Goal: Find contact information: Find contact information

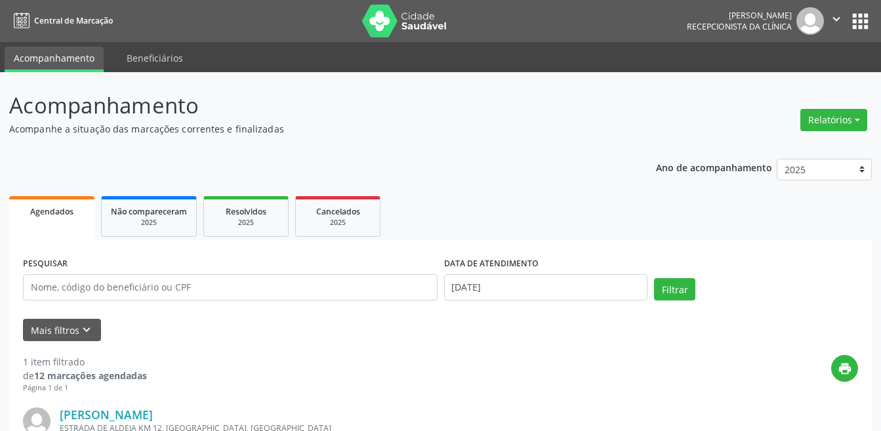
select select "7"
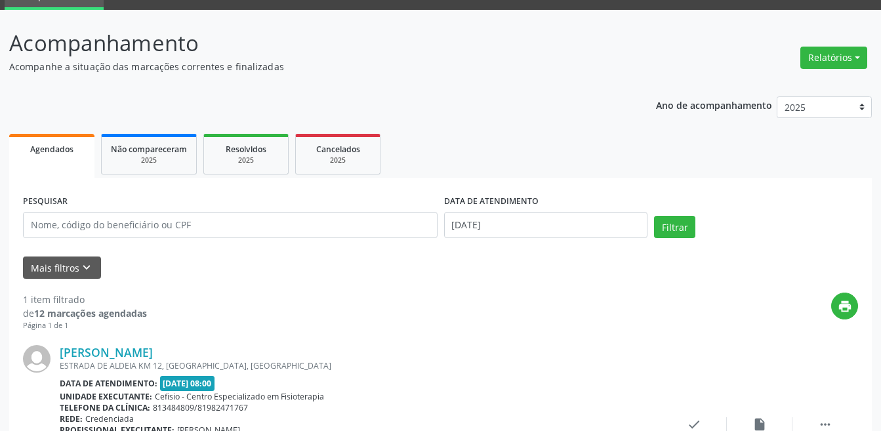
scroll to position [131, 0]
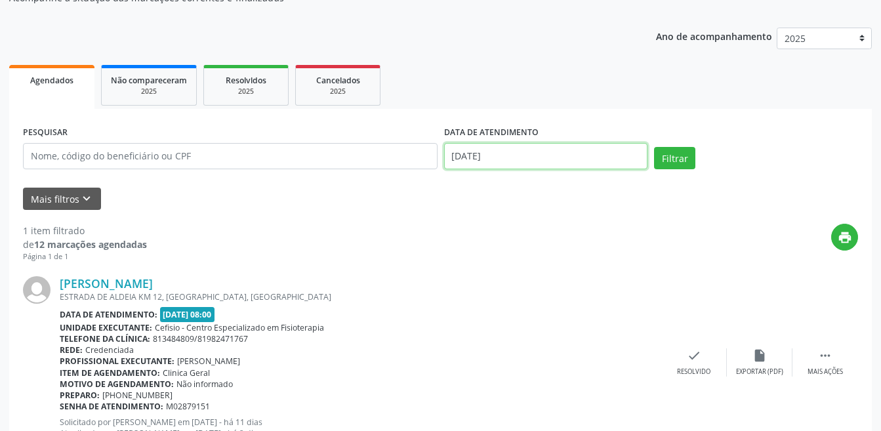
click at [495, 160] on body "Central de Marcação [PERSON_NAME] Recepcionista da clínica  Configurações Sair…" at bounding box center [440, 84] width 881 height 431
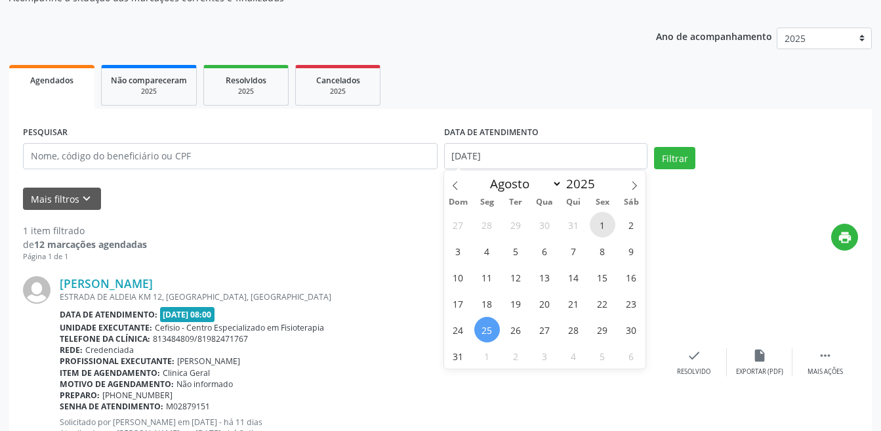
click at [599, 226] on span "1" at bounding box center [603, 225] width 26 height 26
type input "[DATE]"
click at [679, 159] on button "Filtrar" at bounding box center [674, 158] width 41 height 22
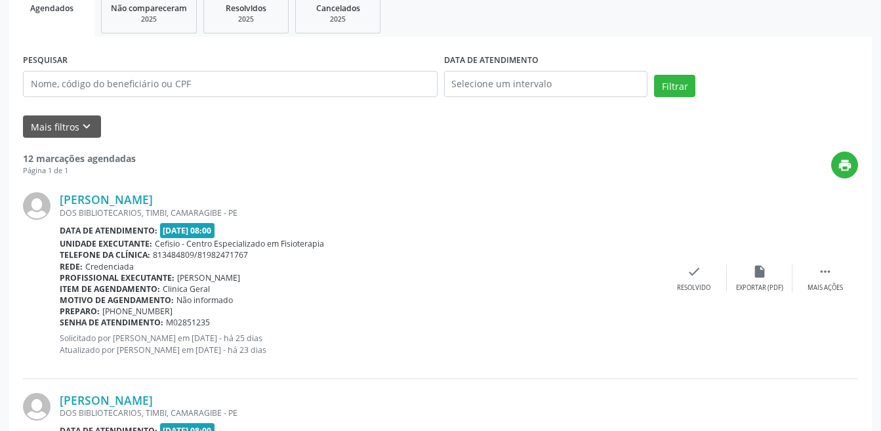
scroll to position [328, 0]
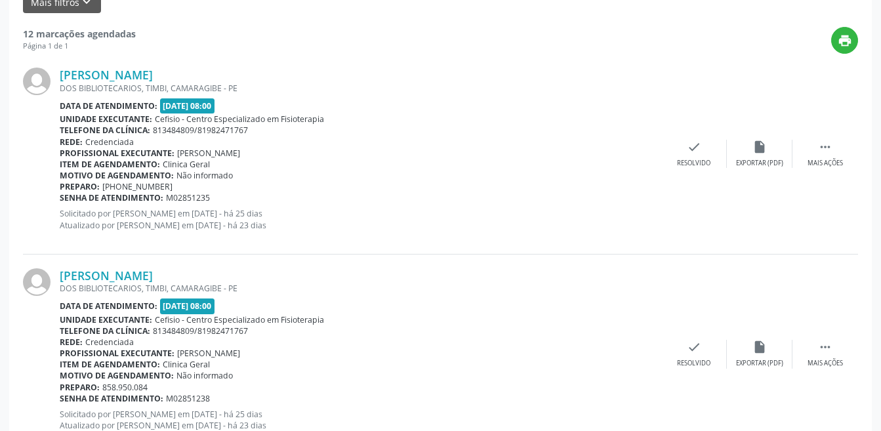
click at [254, 129] on div "Telefone da clínica: 813484809/81982471767" at bounding box center [361, 130] width 602 height 11
drag, startPoint x: 181, startPoint y: 185, endPoint x: 99, endPoint y: 188, distance: 82.1
click at [99, 188] on div "Preparo: [PHONE_NUMBER]" at bounding box center [361, 186] width 602 height 11
copy div "[PHONE_NUMBER]"
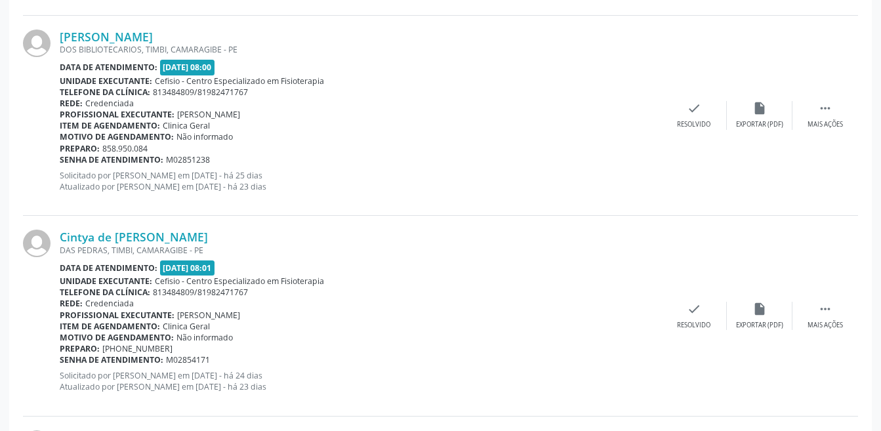
scroll to position [591, 0]
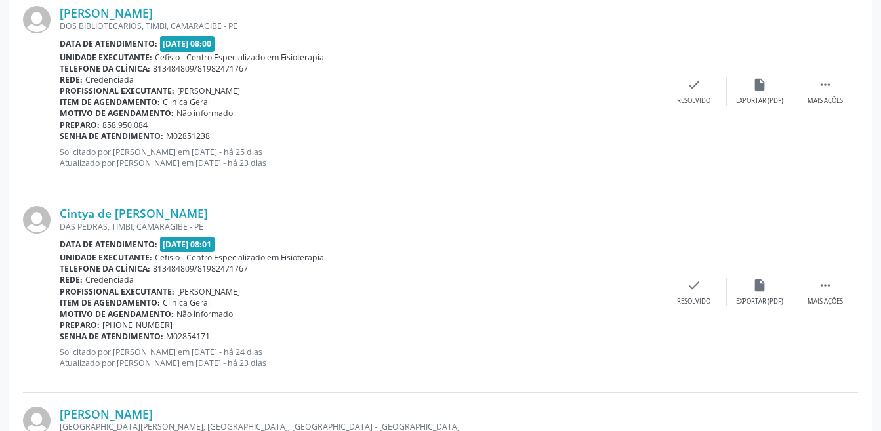
drag, startPoint x: 177, startPoint y: 323, endPoint x: 101, endPoint y: 326, distance: 76.2
click at [101, 326] on div "Preparo: [PHONE_NUMBER]" at bounding box center [361, 325] width 602 height 11
copy span "[PHONE_NUMBER]"
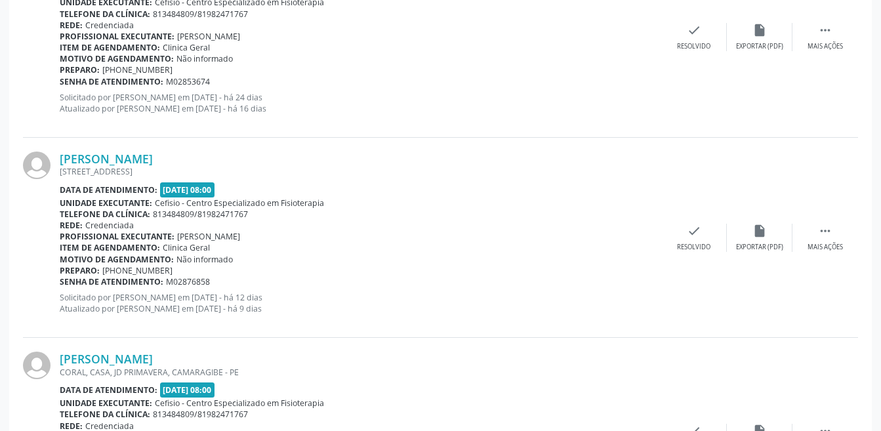
scroll to position [1050, 0]
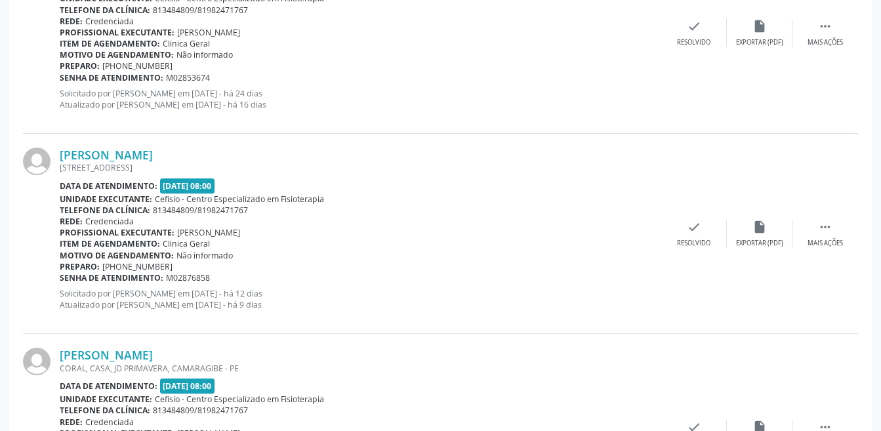
drag, startPoint x: 182, startPoint y: 266, endPoint x: 102, endPoint y: 267, distance: 80.7
click at [102, 267] on div "Preparo: [PHONE_NUMBER]" at bounding box center [361, 266] width 602 height 11
copy span "[PHONE_NUMBER]"
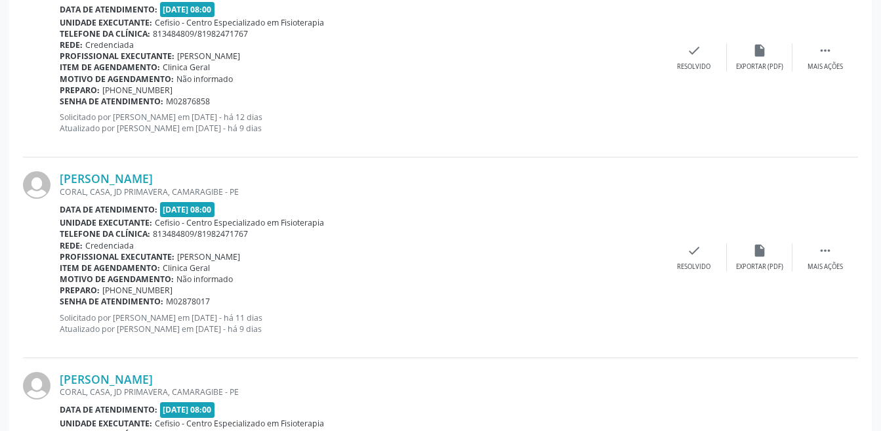
scroll to position [1313, 0]
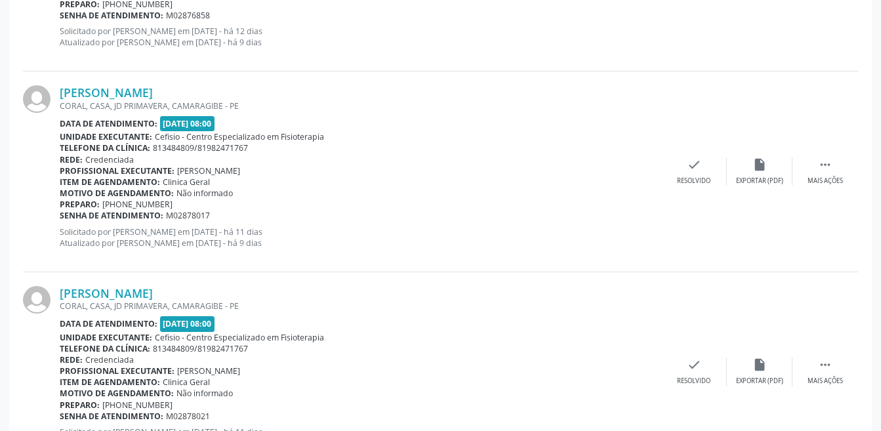
drag, startPoint x: 173, startPoint y: 201, endPoint x: 98, endPoint y: 203, distance: 74.8
click at [98, 203] on div "Preparo: [PHONE_NUMBER]" at bounding box center [361, 204] width 602 height 11
copy div ": [PHONE_NUMBER]"
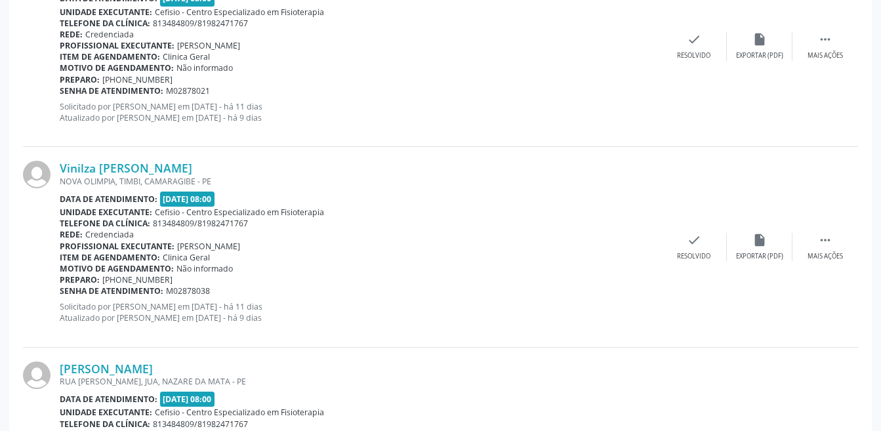
scroll to position [1641, 0]
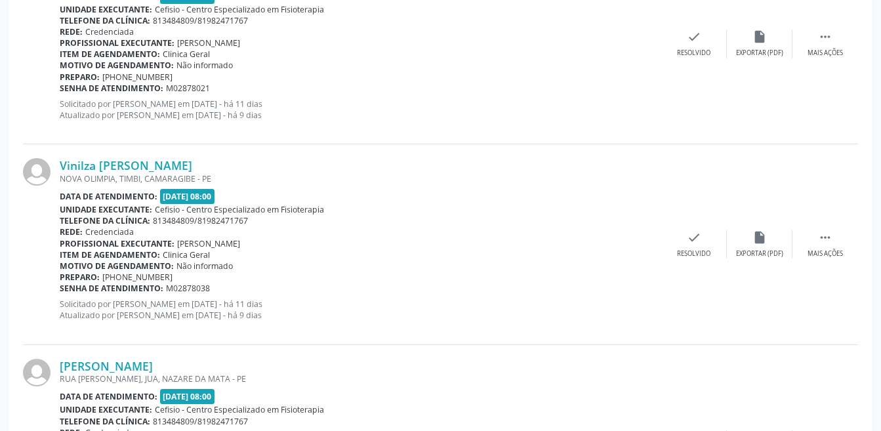
drag, startPoint x: 179, startPoint y: 276, endPoint x: 101, endPoint y: 274, distance: 77.5
click at [101, 274] on div "Preparo: [PHONE_NUMBER]" at bounding box center [361, 277] width 602 height 11
copy span "[PHONE_NUMBER]"
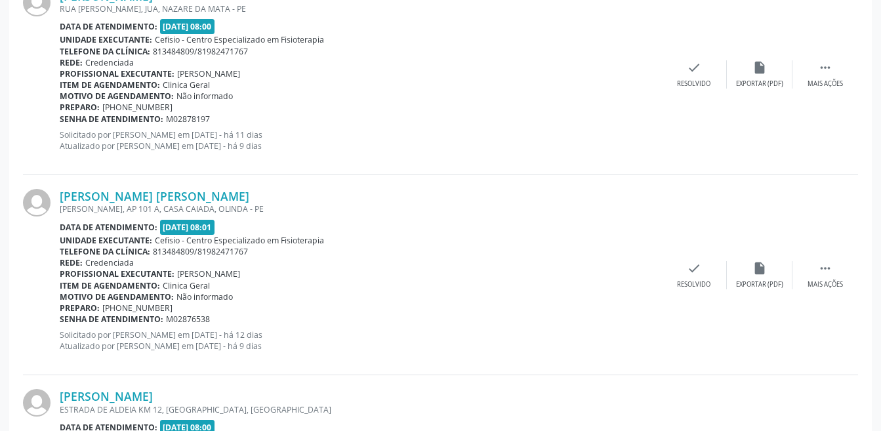
scroll to position [2034, 0]
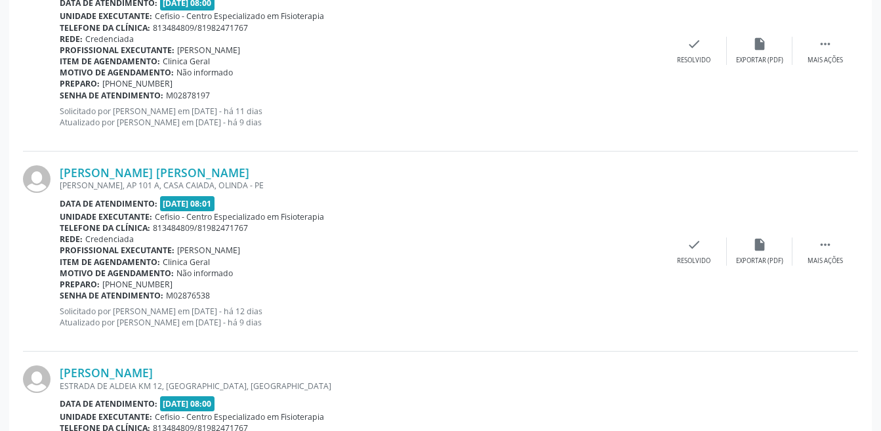
drag, startPoint x: 169, startPoint y: 283, endPoint x: 100, endPoint y: 284, distance: 68.9
click at [100, 284] on div "Preparo: [PHONE_NUMBER]" at bounding box center [361, 284] width 602 height 11
copy div "[PHONE_NUMBER]"
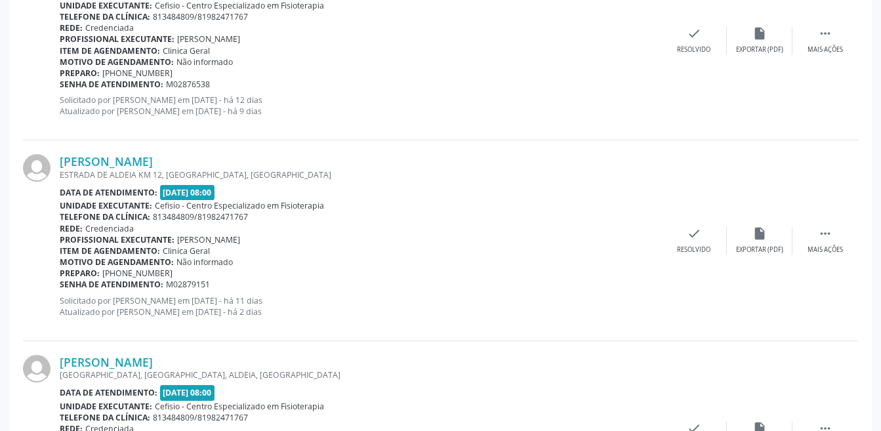
scroll to position [2366, 0]
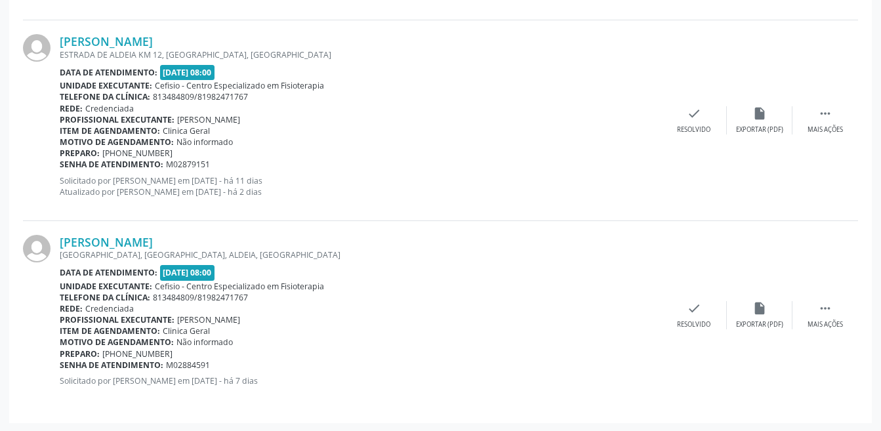
drag, startPoint x: 182, startPoint y: 354, endPoint x: 102, endPoint y: 352, distance: 80.7
click at [102, 352] on div "Preparo: [PHONE_NUMBER]" at bounding box center [361, 353] width 602 height 11
click at [335, 362] on div "Senha de atendimento: M02884591" at bounding box center [361, 365] width 602 height 11
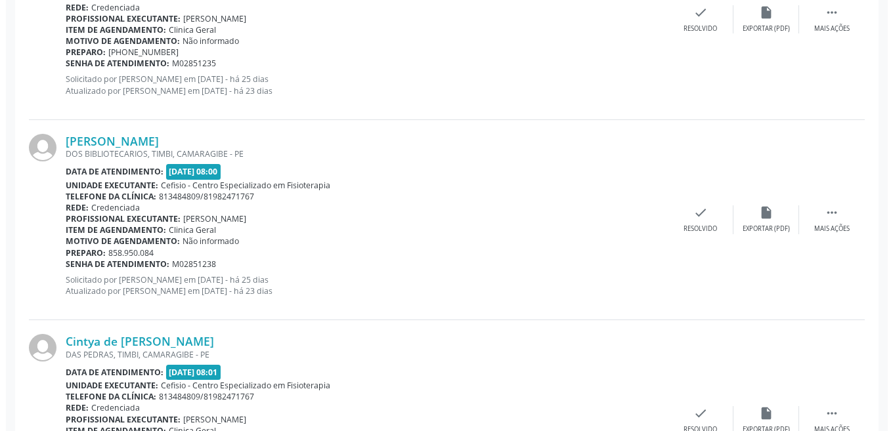
scroll to position [528, 0]
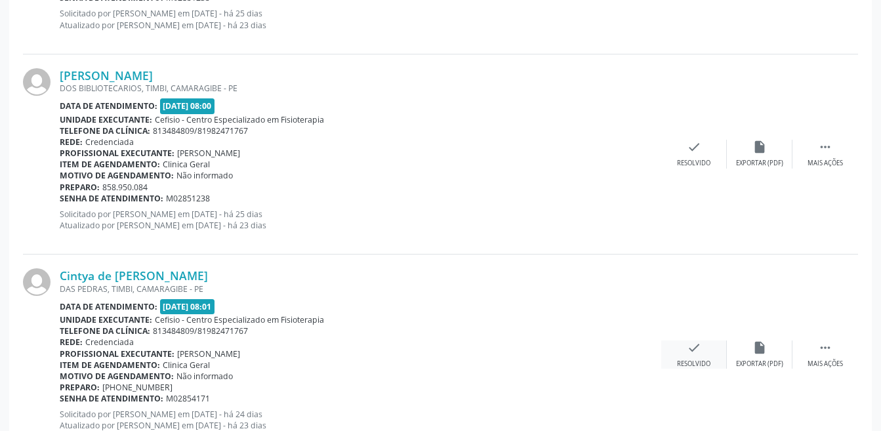
click at [688, 354] on icon "check" at bounding box center [694, 348] width 14 height 14
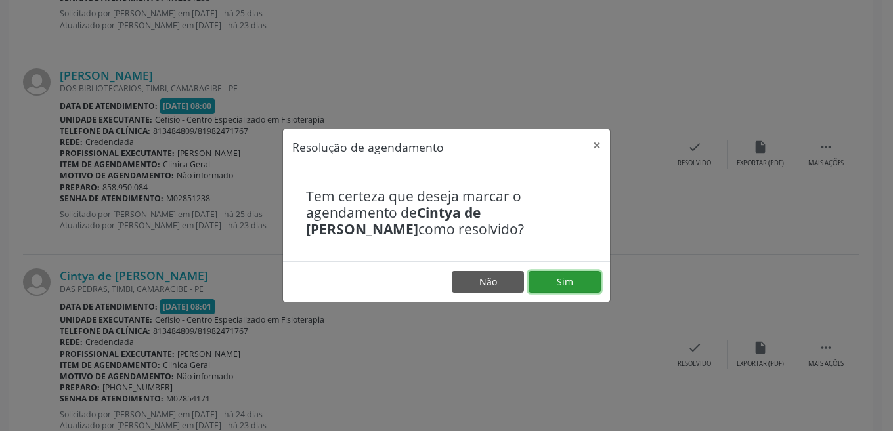
click at [561, 278] on button "Sim" at bounding box center [564, 282] width 72 height 22
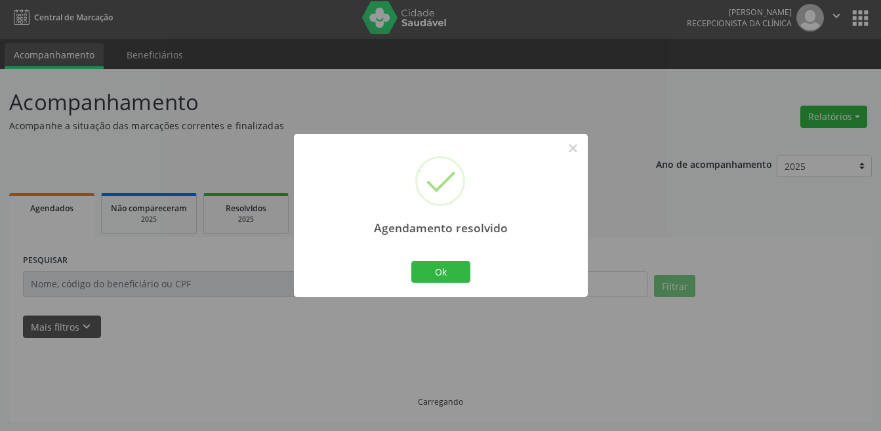
scroll to position [17, 0]
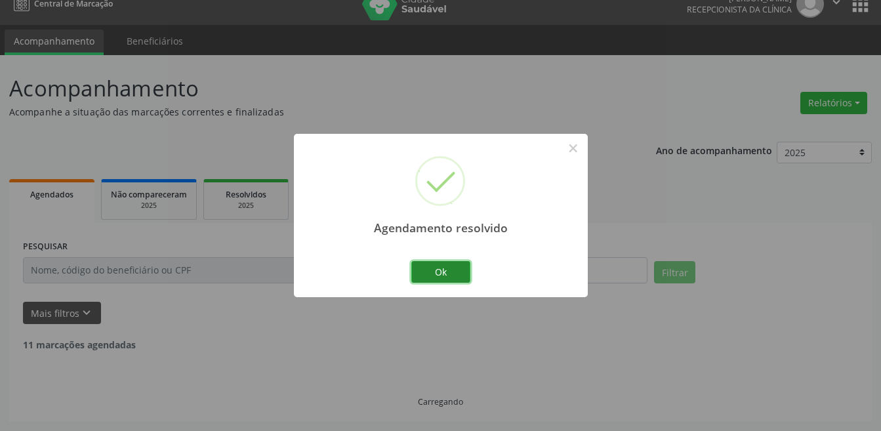
click at [452, 271] on button "Ok" at bounding box center [440, 272] width 59 height 22
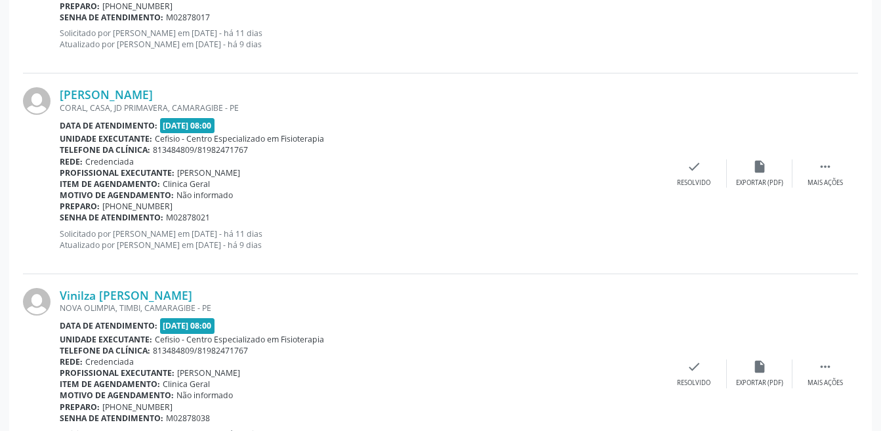
scroll to position [1316, 0]
